Goal: Information Seeking & Learning: Learn about a topic

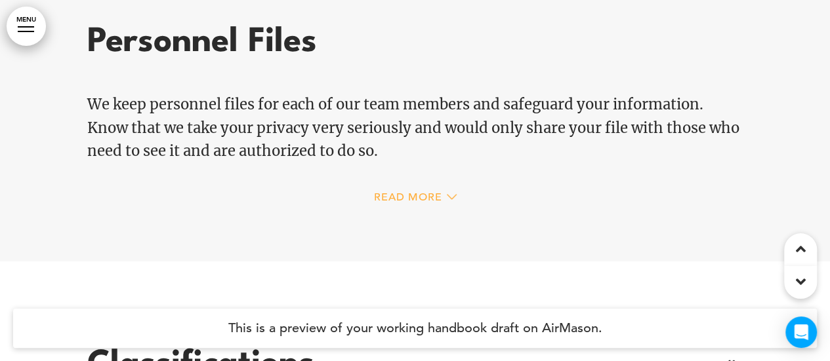
scroll to position [12107, 0]
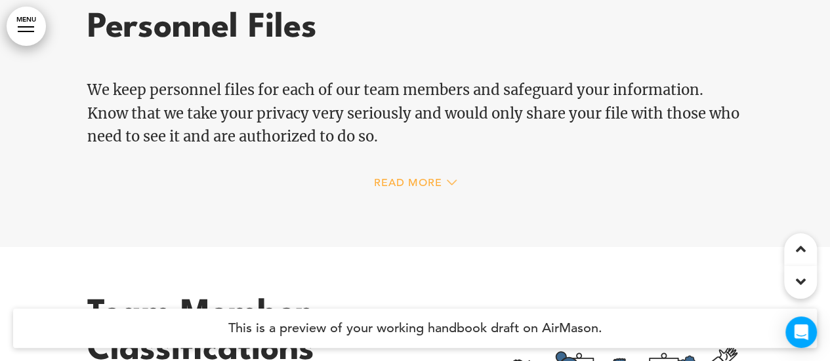
click at [400, 185] on span "Read More" at bounding box center [408, 183] width 68 height 10
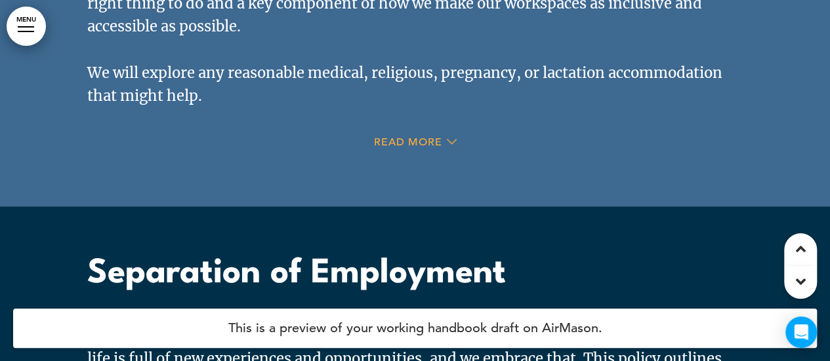
scroll to position [13952, 0]
click at [409, 137] on span "Read More" at bounding box center [408, 141] width 68 height 10
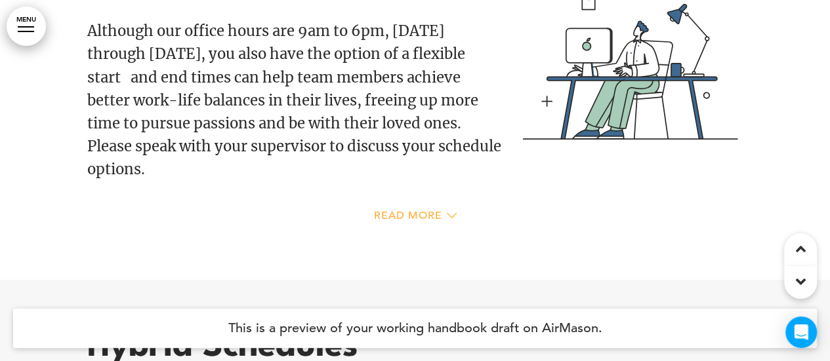
scroll to position [18248, 0]
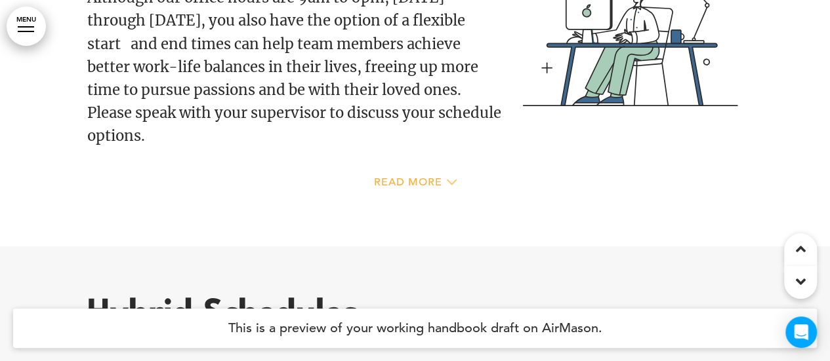
click at [447, 176] on div "Read More" at bounding box center [415, 184] width 656 height 27
click at [442, 186] on div "Read More" at bounding box center [415, 182] width 83 height 10
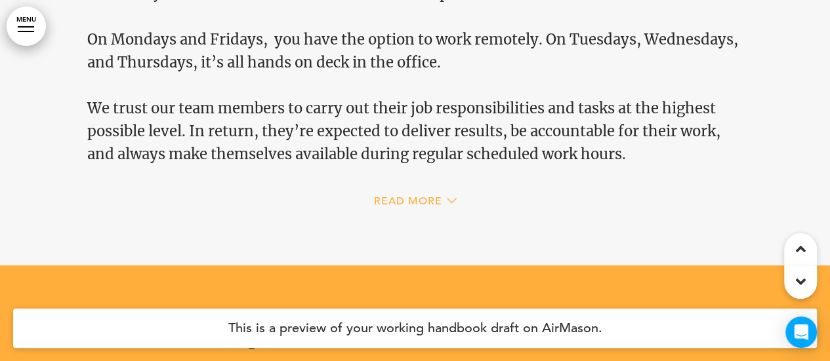
scroll to position [18841, 0]
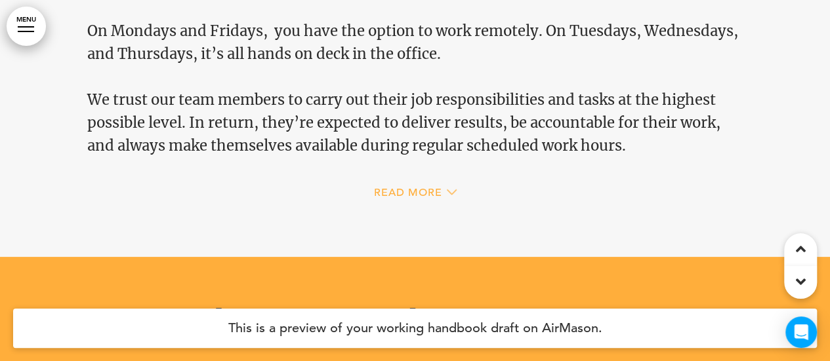
click at [442, 186] on div "Read More" at bounding box center [415, 194] width 656 height 27
click at [440, 193] on span "Read More" at bounding box center [408, 193] width 68 height 10
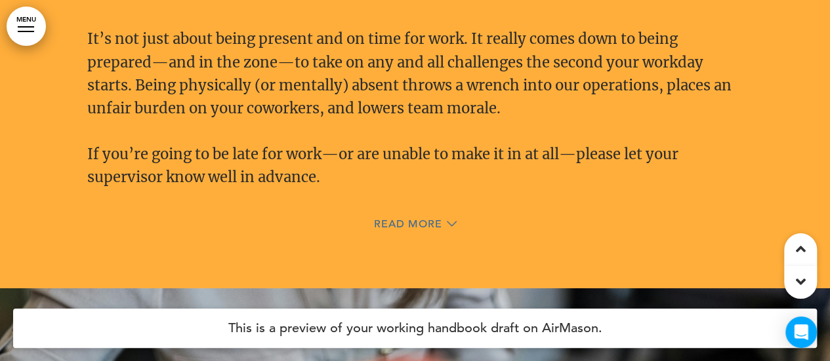
scroll to position [19525, 0]
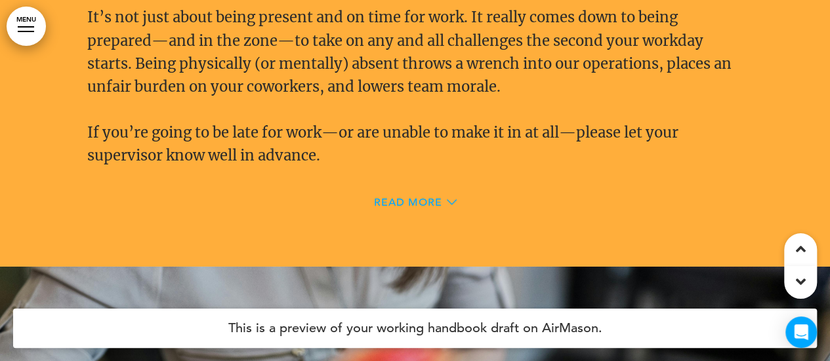
click at [430, 198] on span "Read More" at bounding box center [408, 202] width 68 height 10
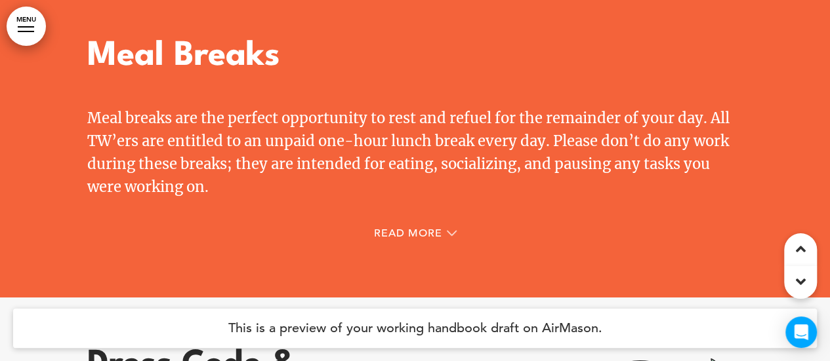
scroll to position [20461, 0]
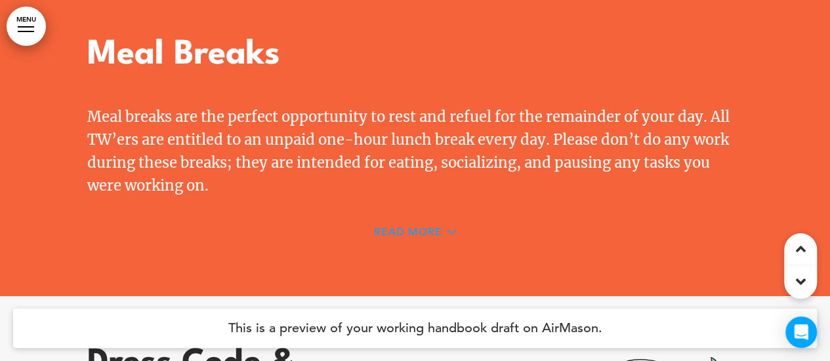
click at [423, 233] on span "Read More" at bounding box center [408, 232] width 68 height 10
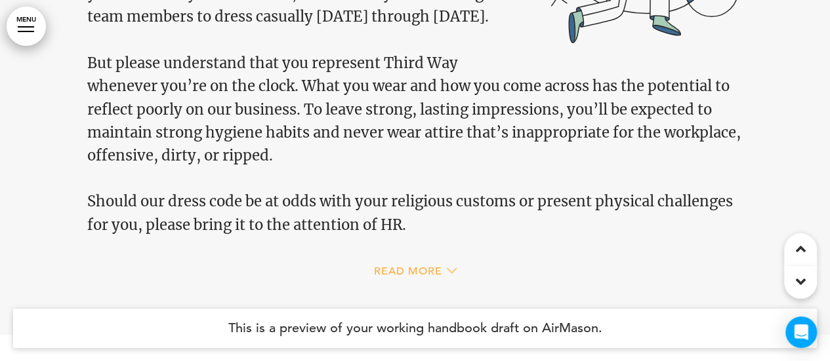
scroll to position [21046, 0]
click at [423, 273] on span "Read More" at bounding box center [408, 270] width 68 height 10
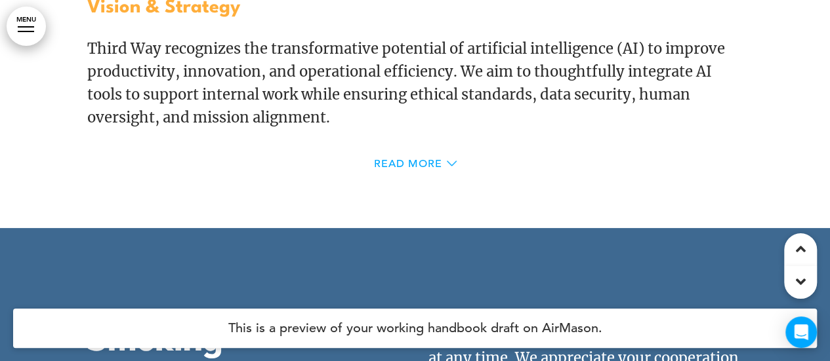
scroll to position [22066, 0]
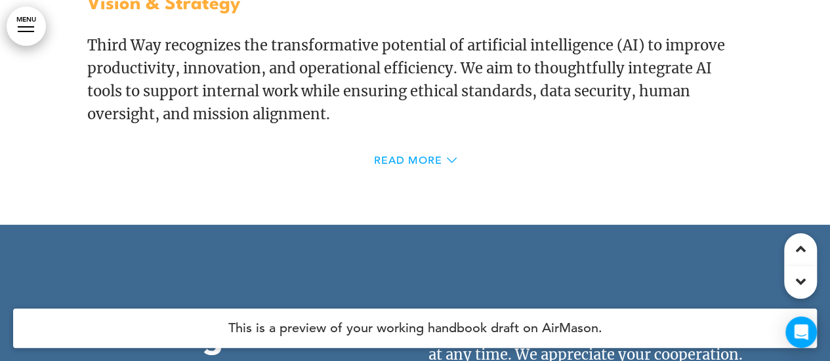
click at [411, 162] on span "Read More" at bounding box center [408, 160] width 68 height 10
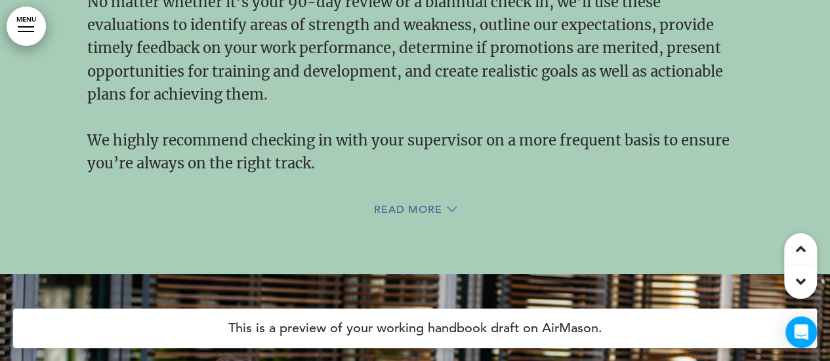
scroll to position [26503, 0]
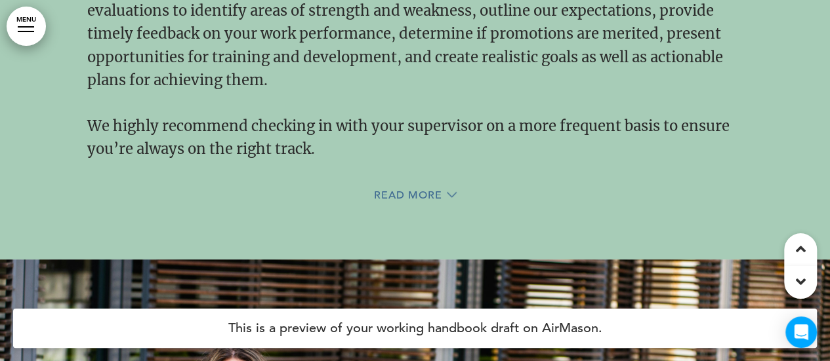
click at [399, 201] on span "Read More" at bounding box center [408, 195] width 68 height 10
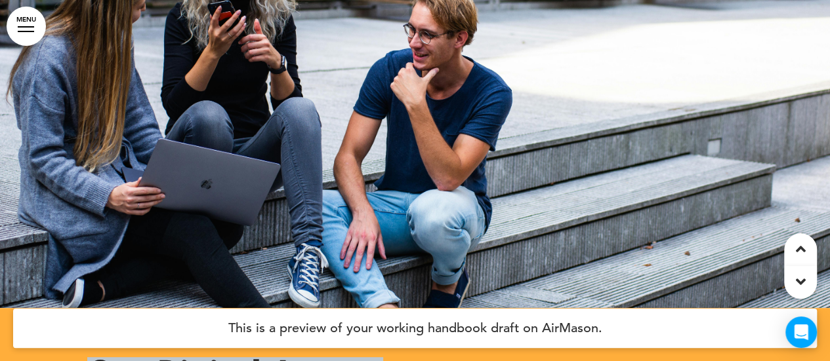
scroll to position [27638, 0]
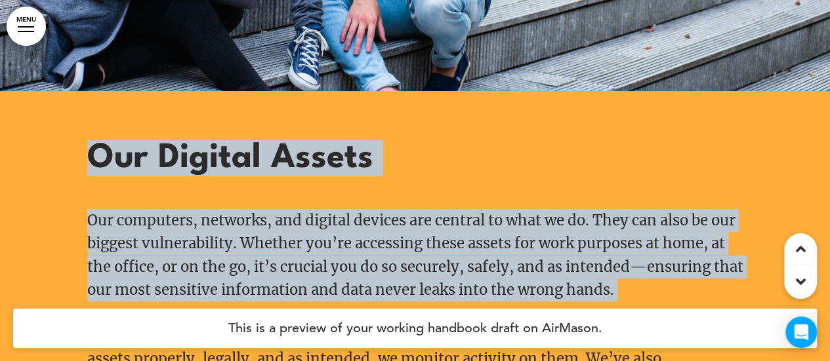
drag, startPoint x: 424, startPoint y: 246, endPoint x: 429, endPoint y: 174, distance: 71.7
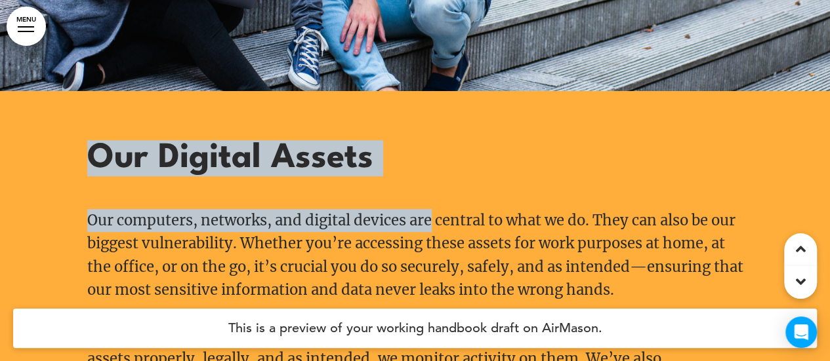
click at [400, 256] on p "Our computers, networks, and digital devices are central to what we do. They ca…" at bounding box center [415, 255] width 656 height 92
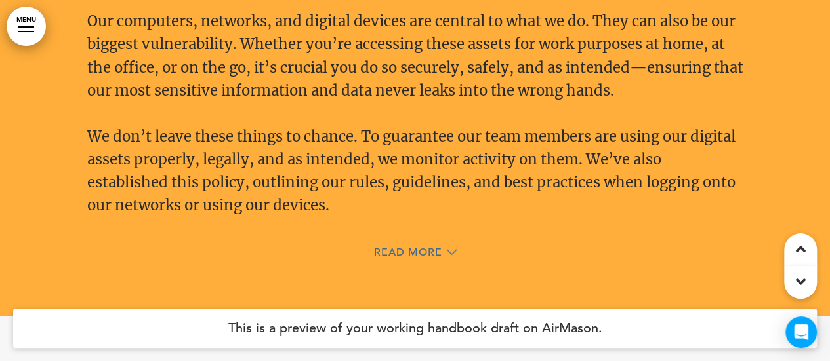
scroll to position [27841, 0]
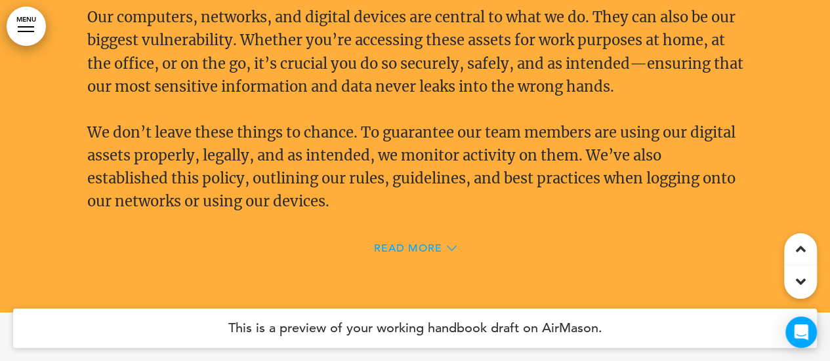
click at [403, 254] on span "Read More" at bounding box center [408, 248] width 68 height 10
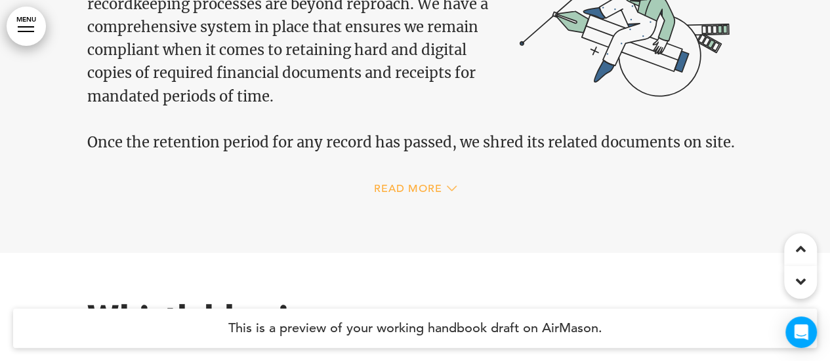
scroll to position [32210, 0]
click at [392, 204] on div "Read More" at bounding box center [415, 190] width 656 height 27
click at [392, 194] on span "Read More" at bounding box center [408, 189] width 68 height 10
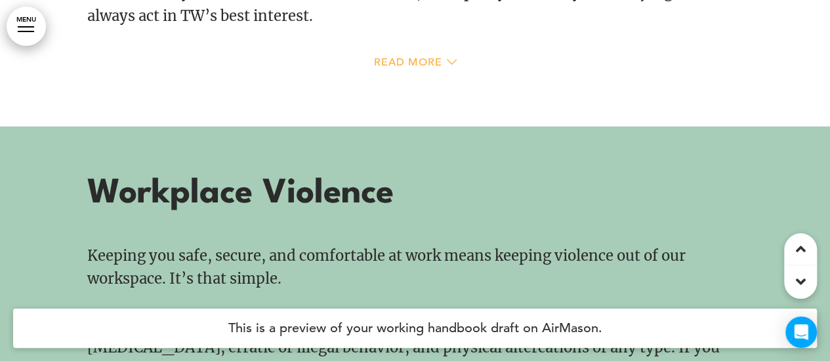
scroll to position [37297, 0]
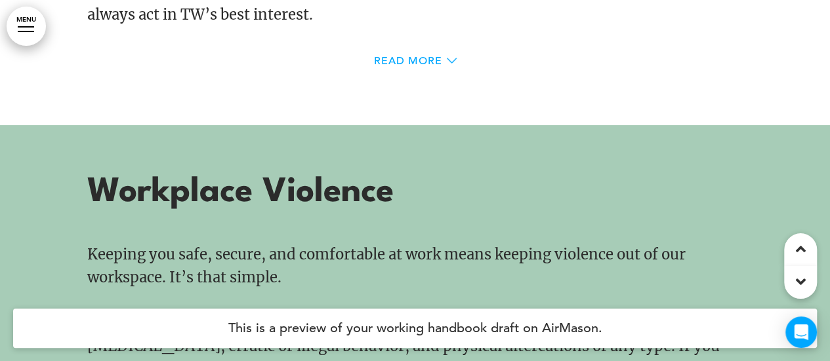
click at [425, 66] on span "Read More" at bounding box center [408, 61] width 68 height 10
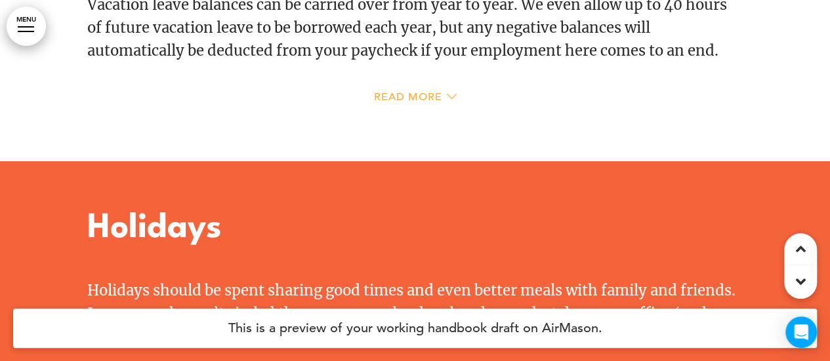
scroll to position [48893, 0]
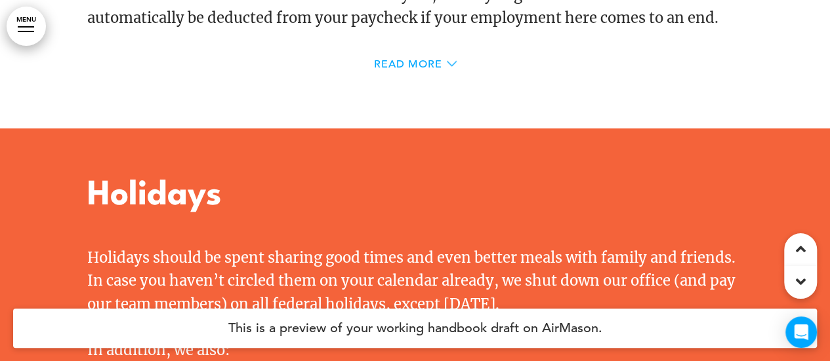
click at [426, 70] on span "Read More" at bounding box center [408, 64] width 68 height 10
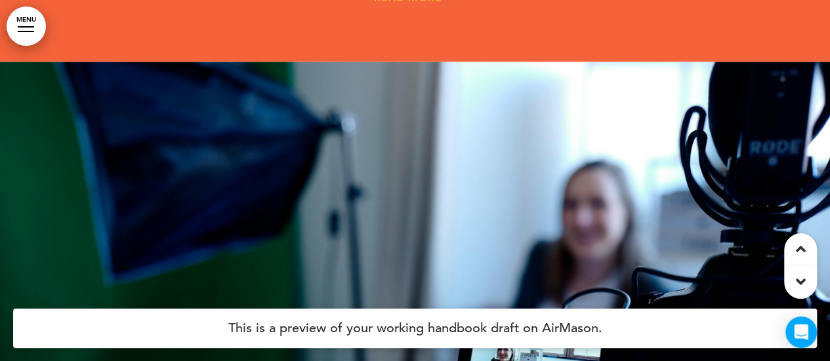
scroll to position [51000, 0]
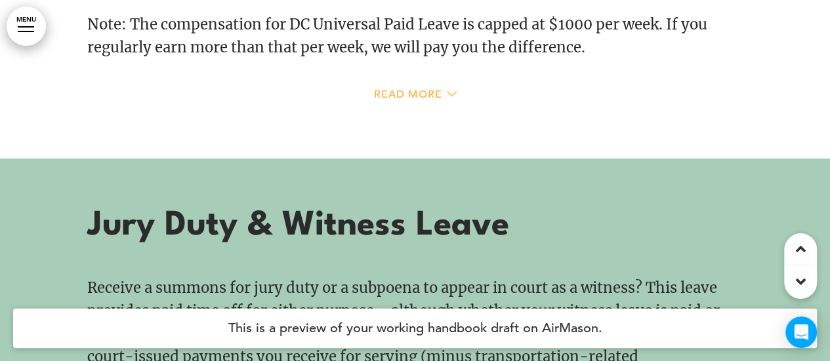
scroll to position [53848, 0]
click at [420, 110] on div "Read More" at bounding box center [415, 96] width 656 height 27
click at [421, 100] on span "Read More" at bounding box center [408, 94] width 68 height 10
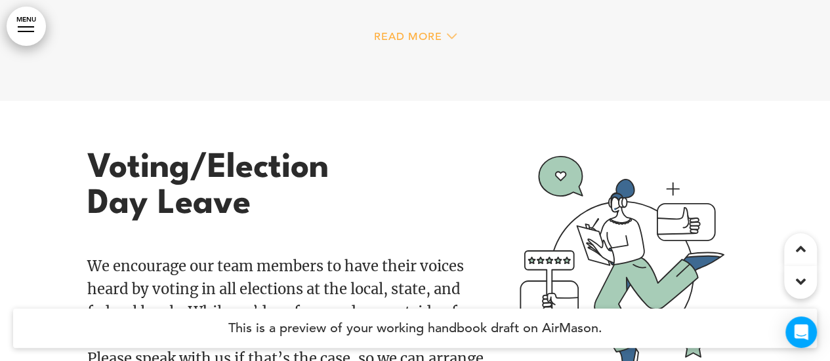
scroll to position [58795, 0]
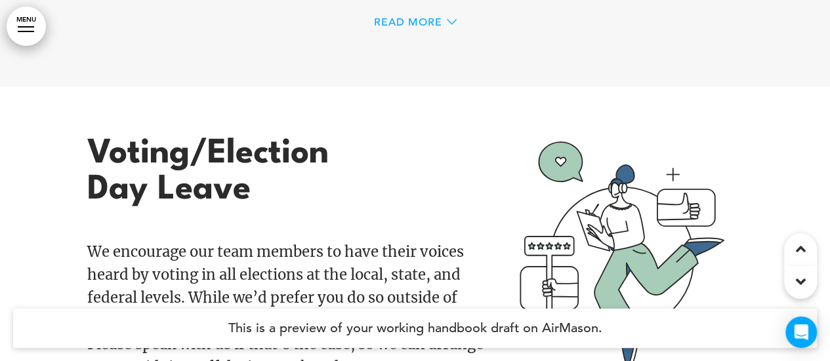
click at [424, 28] on span "Read More" at bounding box center [408, 22] width 68 height 10
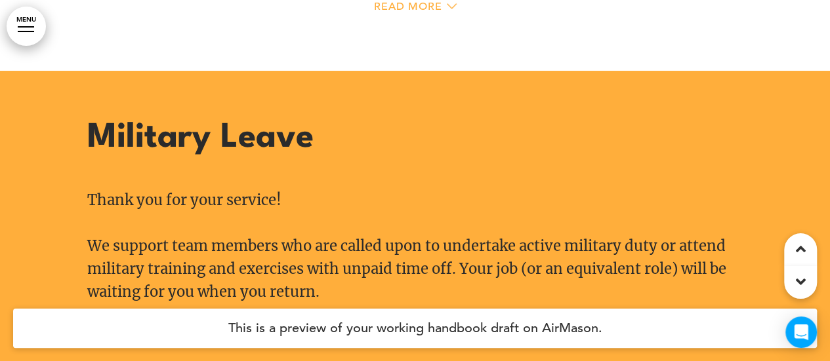
scroll to position [59540, 0]
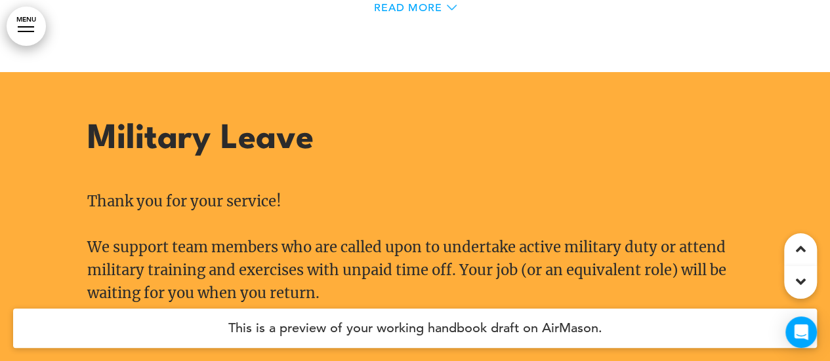
click at [421, 13] on span "Read More" at bounding box center [408, 8] width 68 height 10
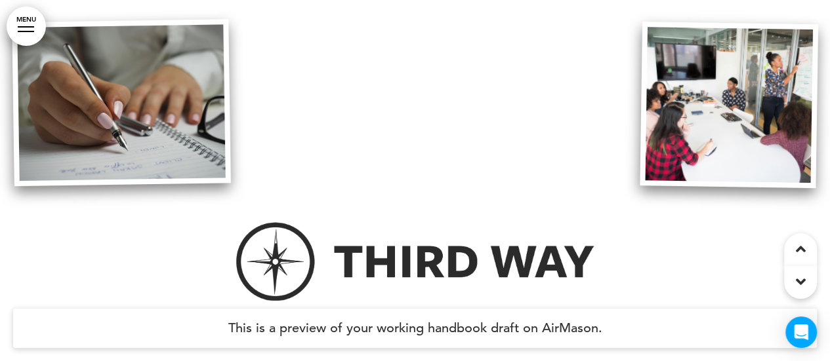
scroll to position [61622, 0]
